Goal: Task Accomplishment & Management: Manage account settings

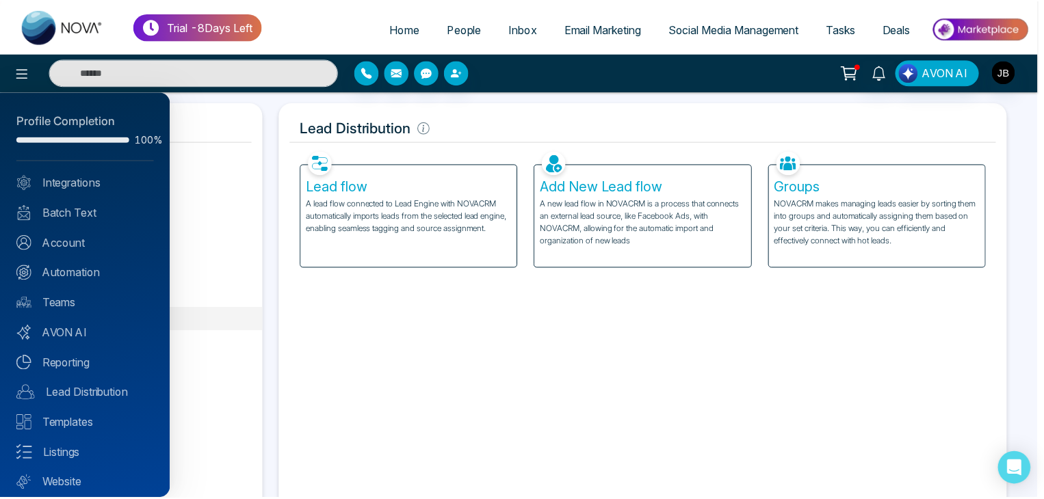
scroll to position [38, 0]
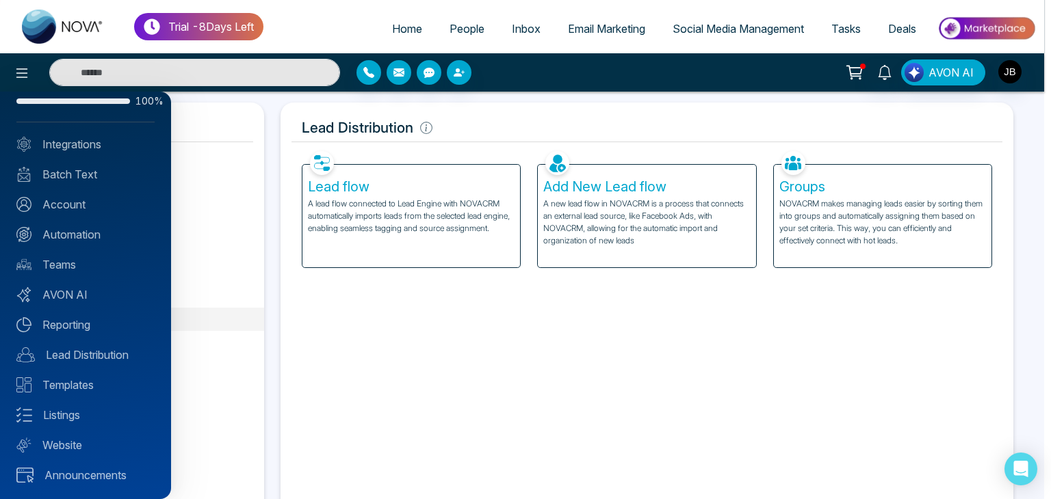
click at [1011, 68] on div at bounding box center [525, 249] width 1051 height 499
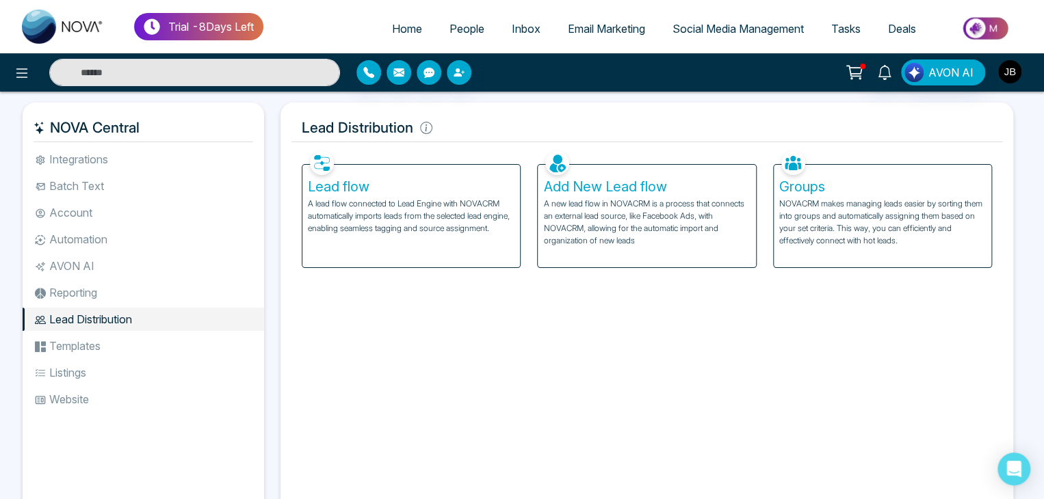
click at [1007, 71] on img "button" at bounding box center [1009, 71] width 23 height 23
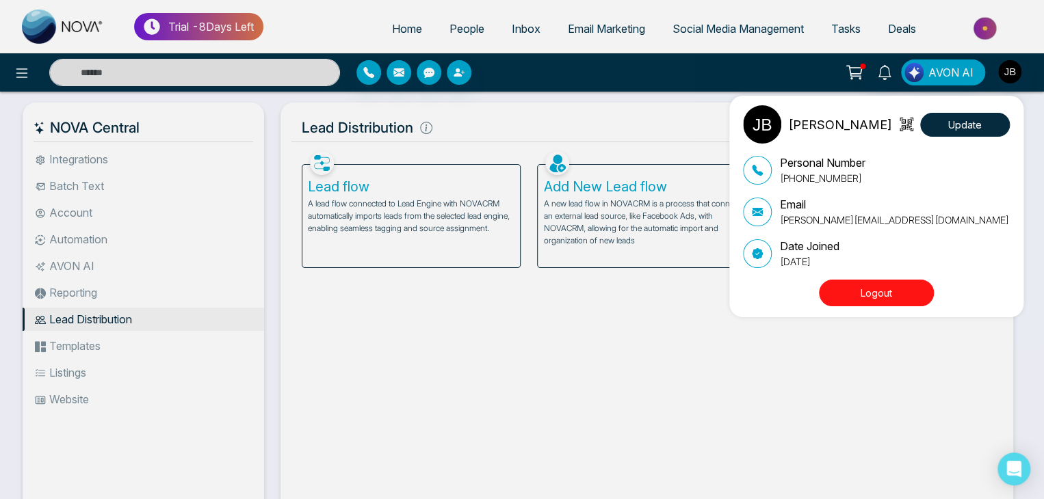
click at [865, 293] on button "Logout" at bounding box center [876, 293] width 115 height 27
